Goal: Task Accomplishment & Management: Manage account settings

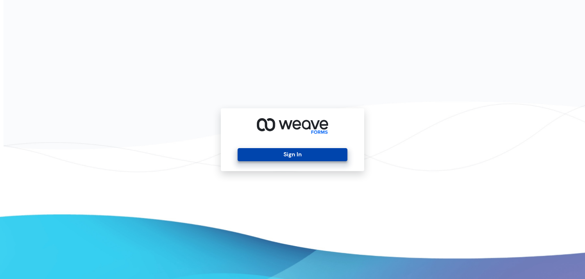
click at [300, 160] on button "Sign In" at bounding box center [292, 154] width 109 height 13
